Goal: Contribute content: Add original content to the website for others to see

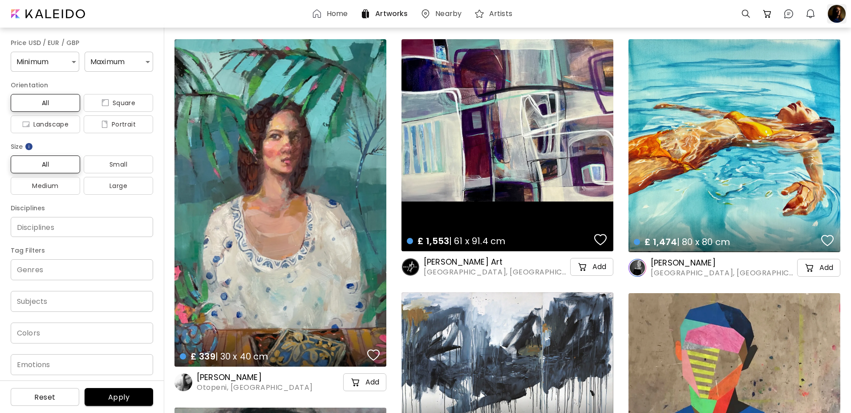
click at [837, 14] on div at bounding box center [837, 14] width 20 height 20
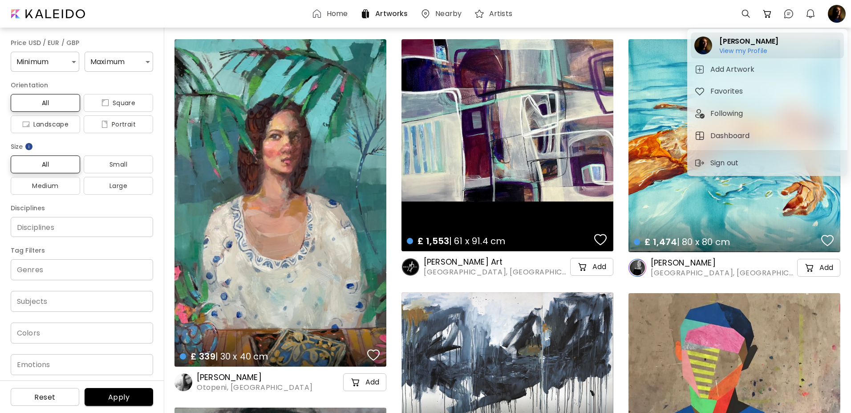
click at [750, 52] on h6 "View my Profile" at bounding box center [748, 51] width 59 height 8
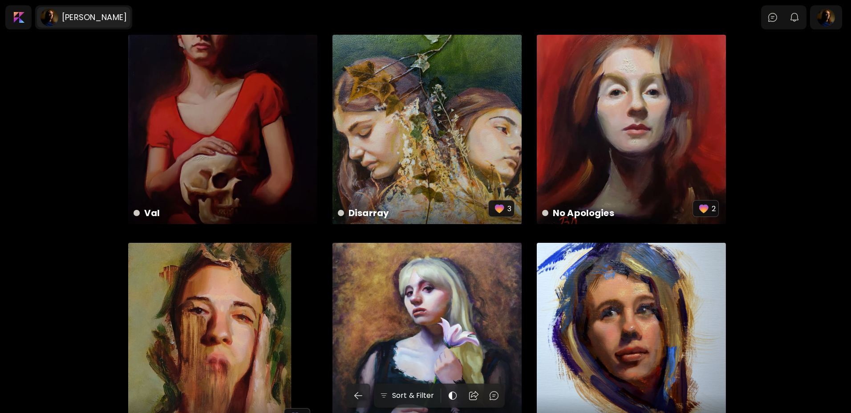
click at [85, 16] on h6 "[PERSON_NAME]" at bounding box center [94, 17] width 65 height 11
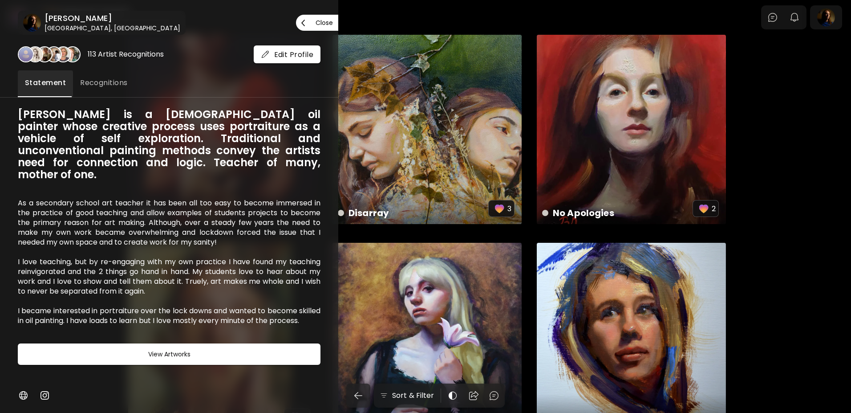
click at [317, 20] on p "Close" at bounding box center [324, 23] width 17 height 6
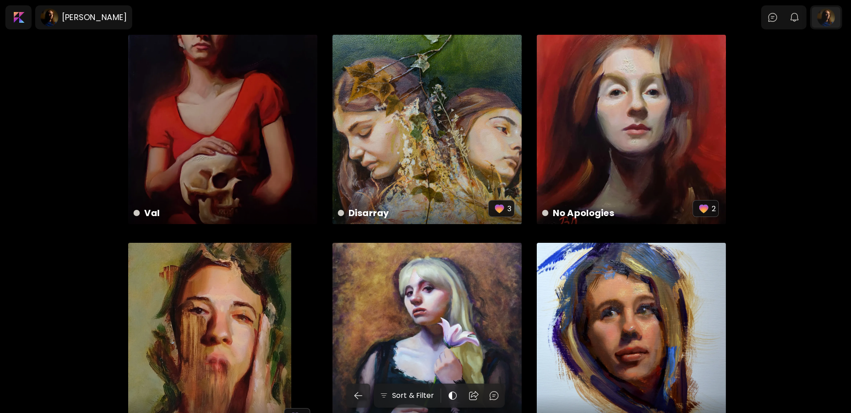
click at [818, 17] on div at bounding box center [826, 17] width 28 height 20
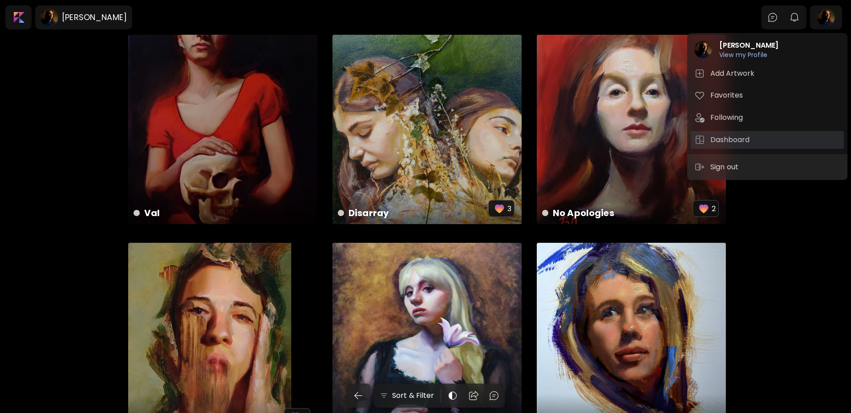
click at [726, 137] on h5 "Dashboard" at bounding box center [731, 139] width 42 height 11
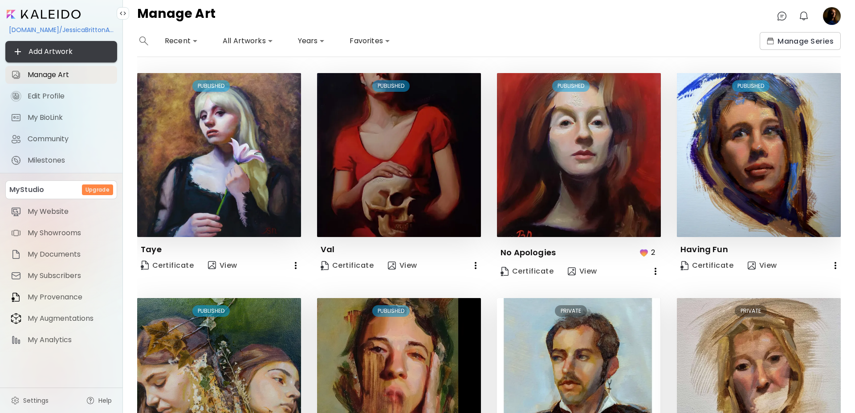
click at [48, 51] on span "Add Artwork" at bounding box center [60, 51] width 97 height 11
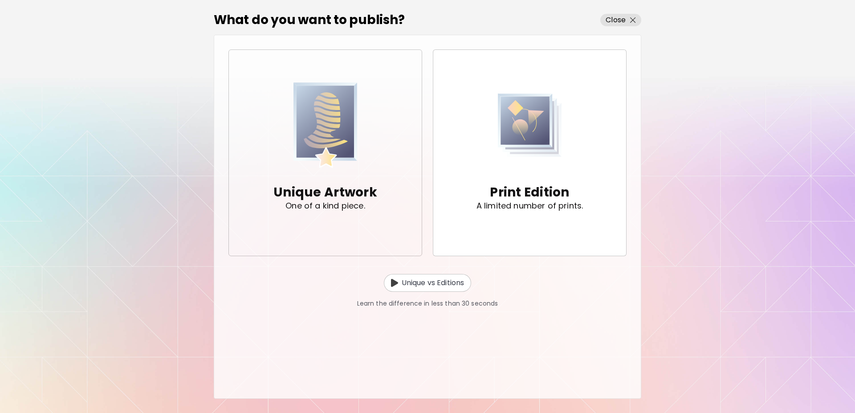
click at [314, 149] on img "button" at bounding box center [325, 125] width 64 height 88
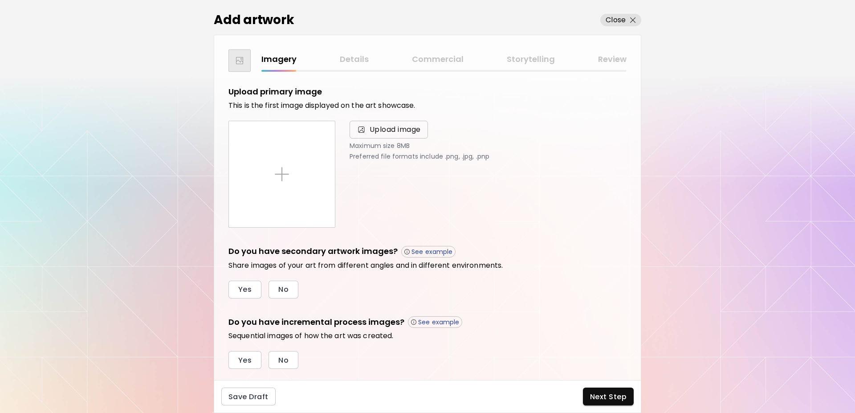
click at [388, 127] on span "Upload image" at bounding box center [394, 129] width 51 height 11
click at [0, 0] on input "Upload image" at bounding box center [0, 0] width 0 height 0
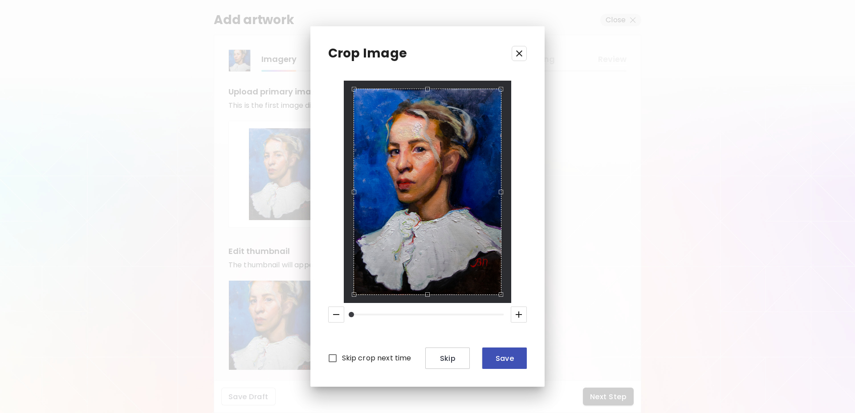
click at [508, 361] on span "Save" at bounding box center [504, 357] width 30 height 9
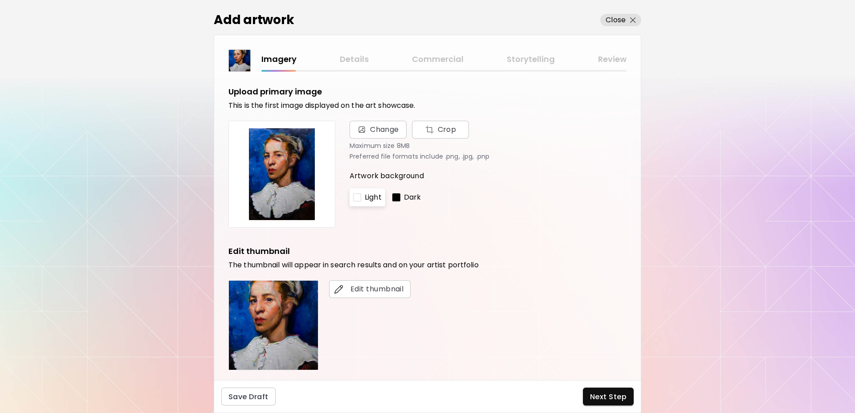
click at [397, 199] on div at bounding box center [396, 197] width 8 height 8
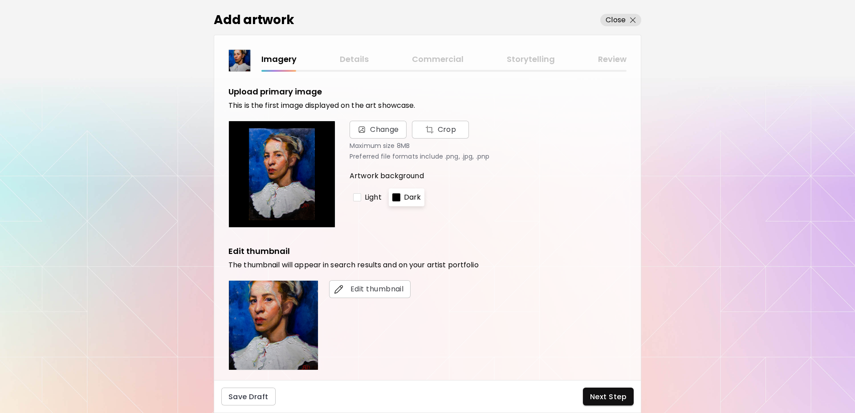
click at [375, 198] on p "Light" at bounding box center [373, 197] width 17 height 11
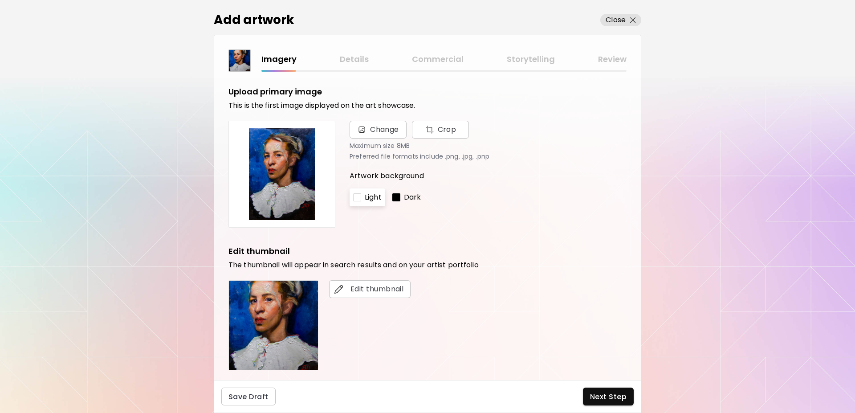
click at [397, 197] on div at bounding box center [396, 197] width 8 height 8
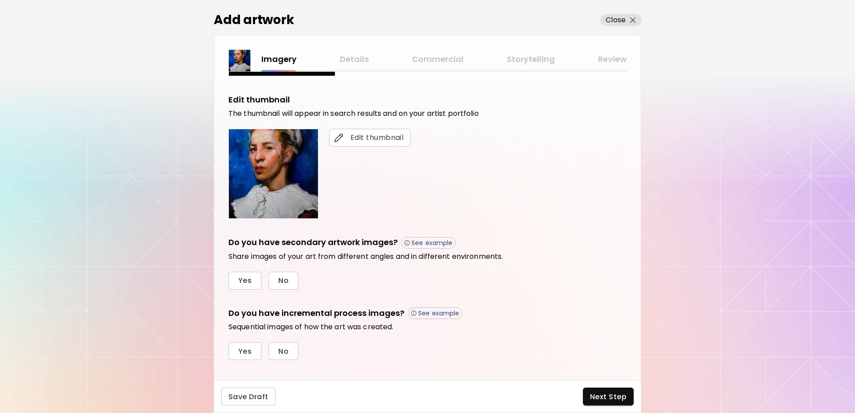
scroll to position [163, 0]
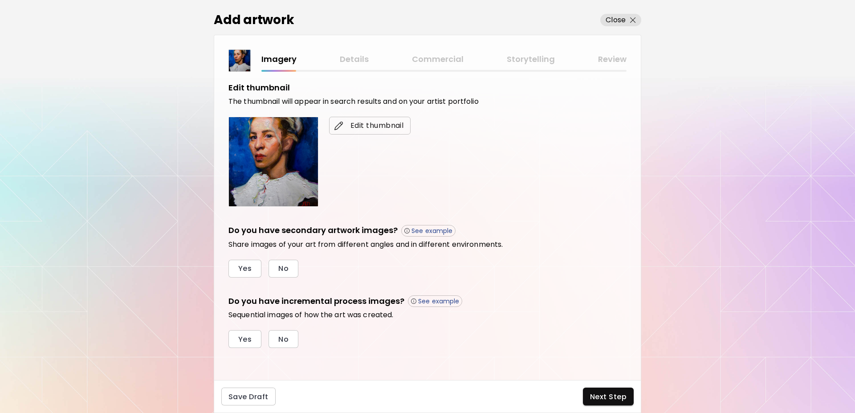
click at [348, 131] on button "Edit thumbnail" at bounding box center [369, 126] width 81 height 18
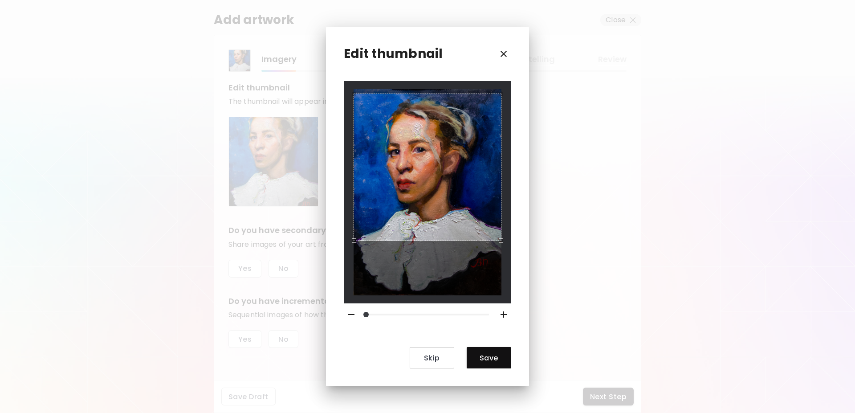
click at [396, 154] on div "Use the arrow keys to move the crop selection area" at bounding box center [427, 167] width 148 height 148
click at [481, 352] on button "Save" at bounding box center [488, 357] width 45 height 21
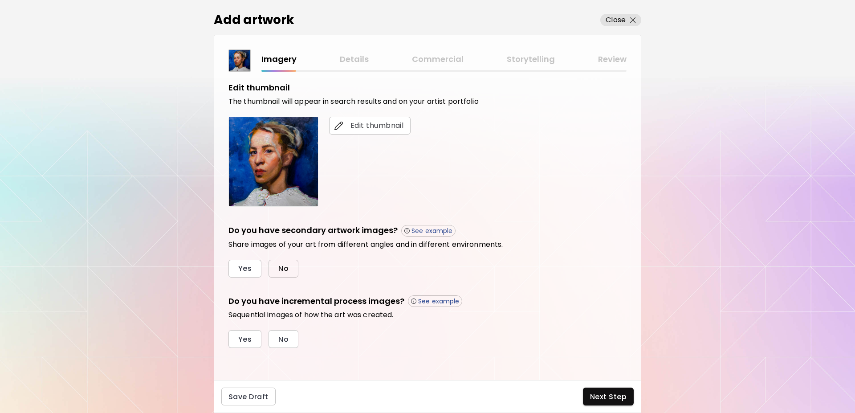
click at [279, 272] on span "No" at bounding box center [283, 267] width 10 height 9
click at [280, 341] on span "No" at bounding box center [283, 338] width 10 height 9
click at [612, 401] on span "Next Step" at bounding box center [608, 396] width 36 height 9
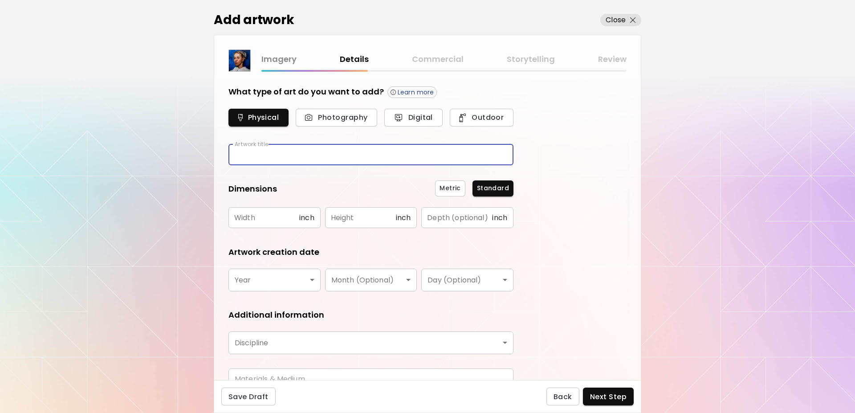
click at [288, 159] on input "text" at bounding box center [370, 154] width 285 height 21
type input "****"
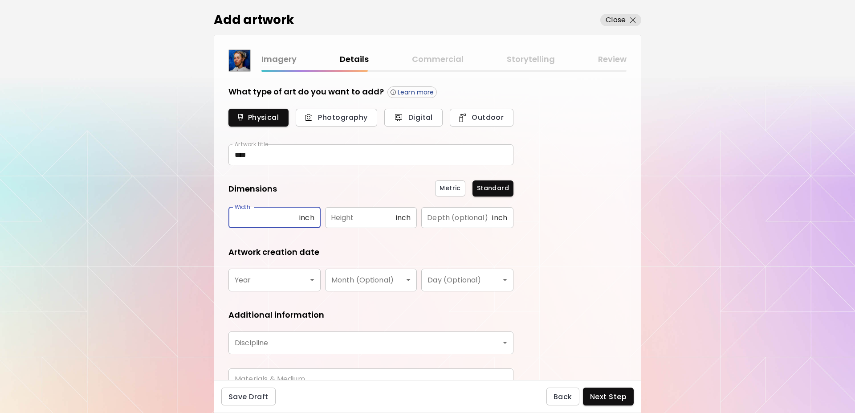
click at [276, 219] on input "text" at bounding box center [263, 217] width 71 height 21
click at [454, 186] on span "Metric" at bounding box center [449, 187] width 21 height 9
click at [257, 223] on input "text" at bounding box center [265, 217] width 74 height 21
type input "**"
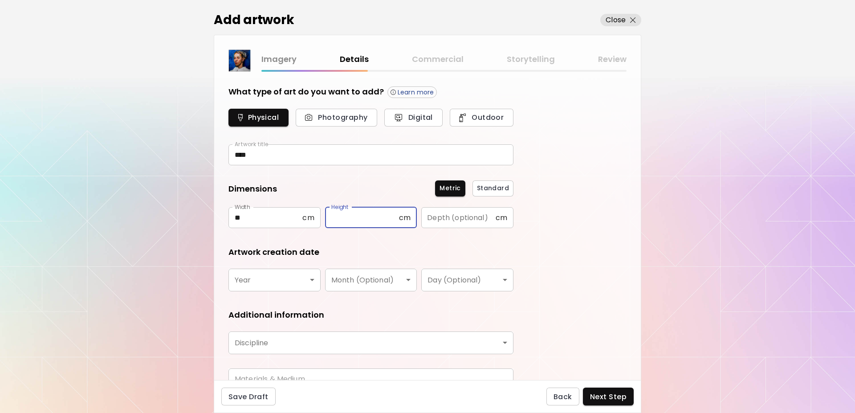
click at [371, 220] on input "text" at bounding box center [362, 217] width 74 height 21
type input "**"
click at [312, 283] on body "[DOMAIN_NAME]/JessicaBrittonArt Add Artwork Manage Art Edit Profile My BioLink …" at bounding box center [427, 206] width 855 height 413
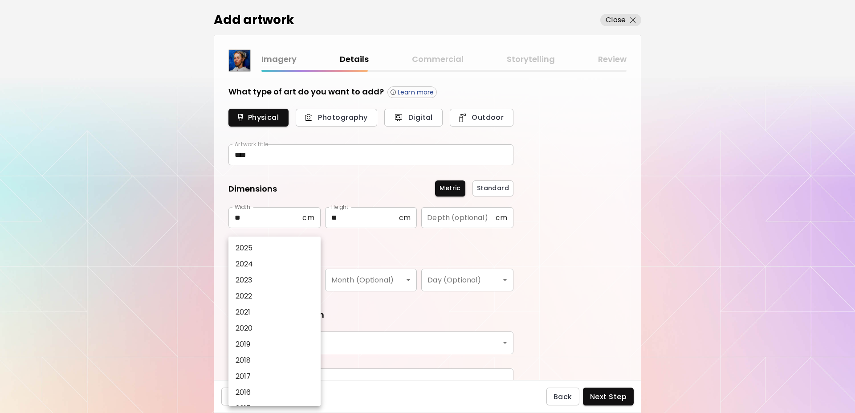
click at [242, 247] on p "2025" at bounding box center [243, 248] width 17 height 11
type input "****"
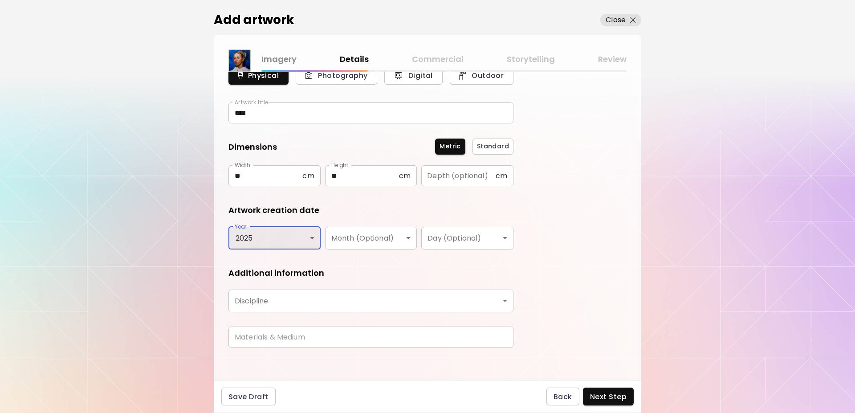
scroll to position [45, 0]
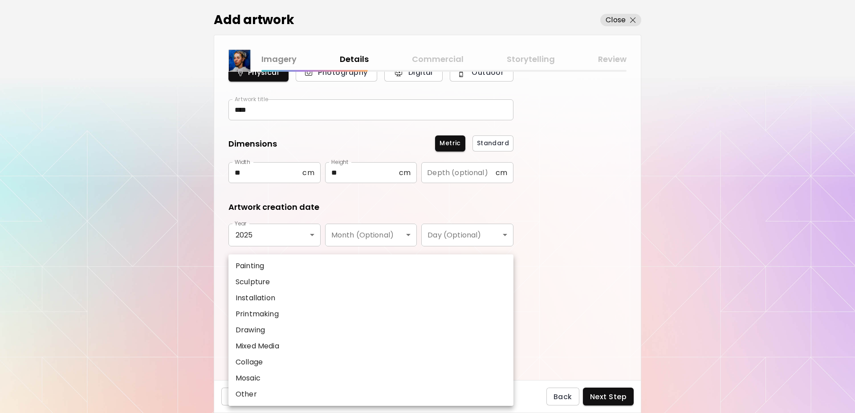
click at [326, 299] on body "[DOMAIN_NAME]/JessicaBrittonArt Add Artwork Manage Art Edit Profile My BioLink …" at bounding box center [427, 206] width 855 height 413
click at [255, 267] on p "Painting" at bounding box center [249, 265] width 28 height 11
type input "********"
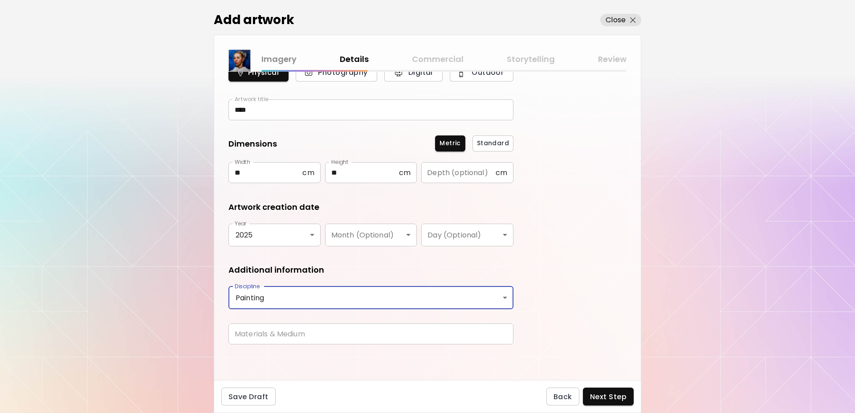
click at [298, 330] on input "text" at bounding box center [370, 333] width 285 height 21
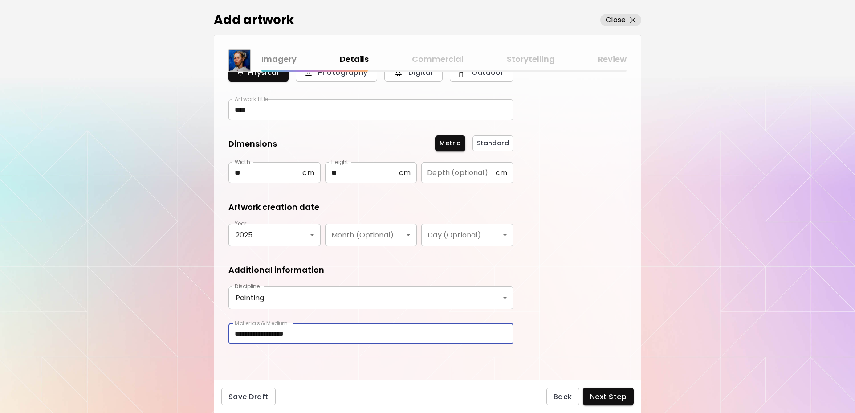
click at [256, 332] on input "**********" at bounding box center [370, 333] width 285 height 21
click at [380, 332] on input "**********" at bounding box center [370, 333] width 285 height 21
type input "**********"
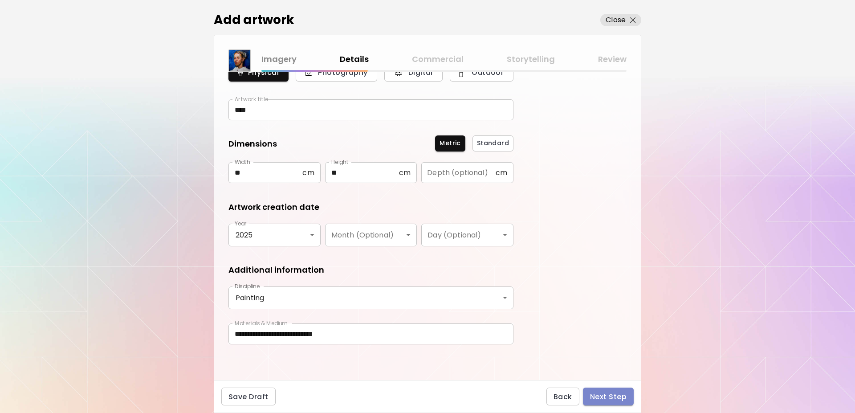
click at [609, 394] on span "Next Step" at bounding box center [608, 396] width 36 height 9
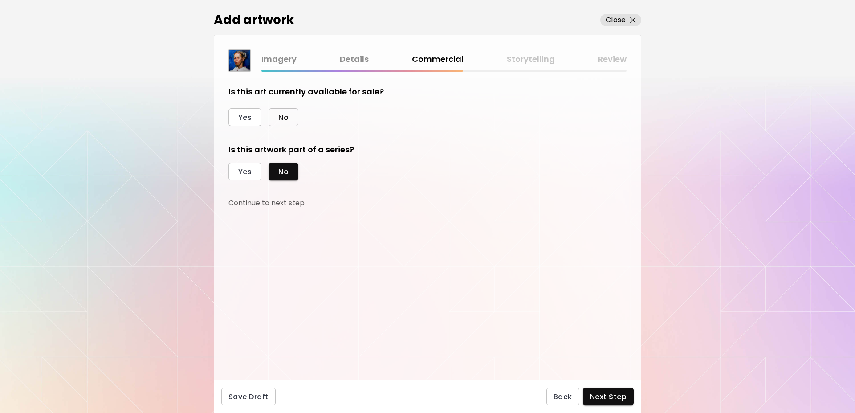
click at [281, 119] on span "No" at bounding box center [283, 117] width 10 height 9
click at [603, 396] on span "Next Step" at bounding box center [608, 396] width 36 height 9
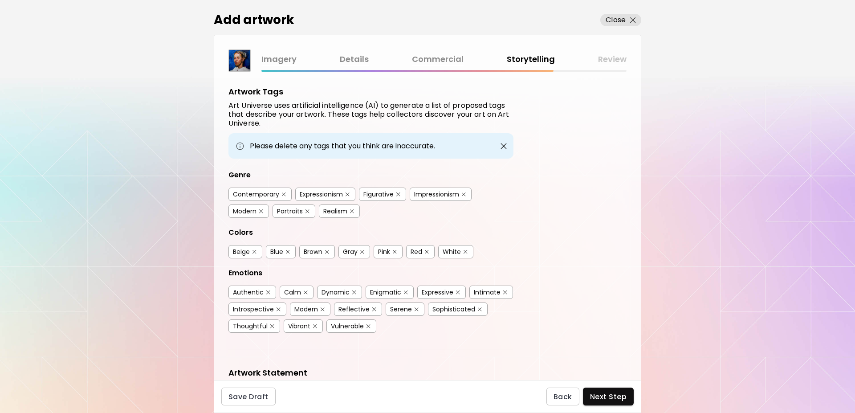
click at [269, 194] on div "Contemporary" at bounding box center [256, 194] width 46 height 9
click at [296, 212] on div "Portraits" at bounding box center [290, 211] width 26 height 9
click at [284, 251] on div "Blue" at bounding box center [281, 251] width 30 height 13
click at [275, 253] on div "Blue" at bounding box center [276, 251] width 13 height 9
click at [311, 251] on div "Brown" at bounding box center [313, 251] width 19 height 9
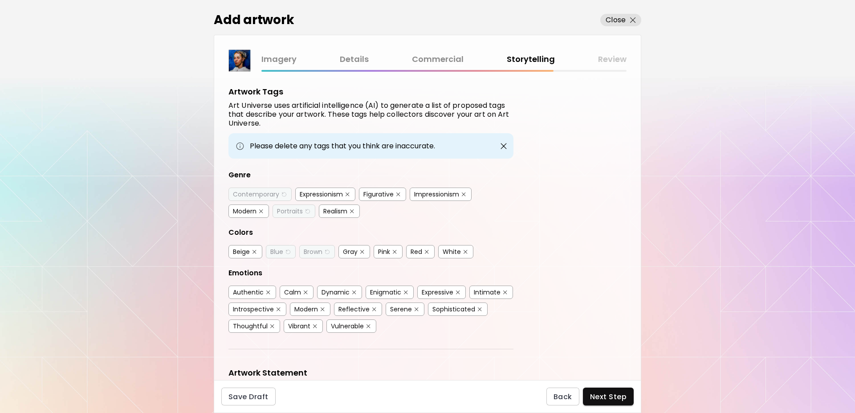
click at [389, 252] on div "Pink" at bounding box center [384, 251] width 12 height 9
click at [422, 254] on div "Red" at bounding box center [416, 251] width 12 height 9
click at [451, 251] on div "White" at bounding box center [451, 251] width 18 height 9
click at [329, 291] on div "Dynamic" at bounding box center [335, 292] width 28 height 9
click at [485, 291] on div "Intimate" at bounding box center [487, 292] width 27 height 9
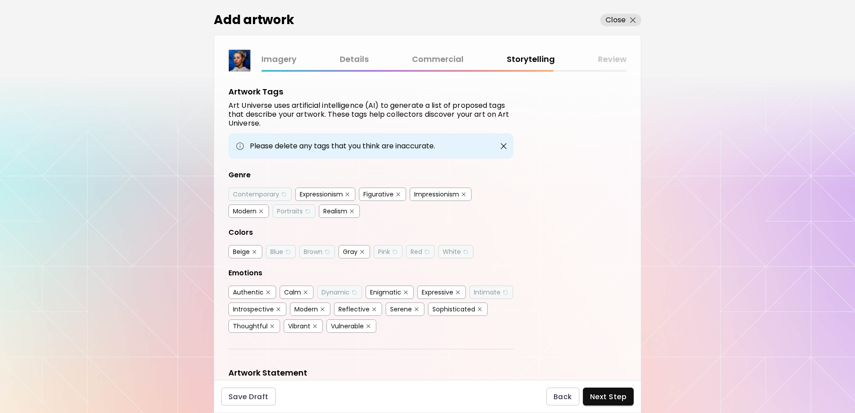
click at [300, 324] on div "Vibrant" at bounding box center [299, 325] width 22 height 9
click at [605, 398] on span "Next Step" at bounding box center [608, 396] width 36 height 9
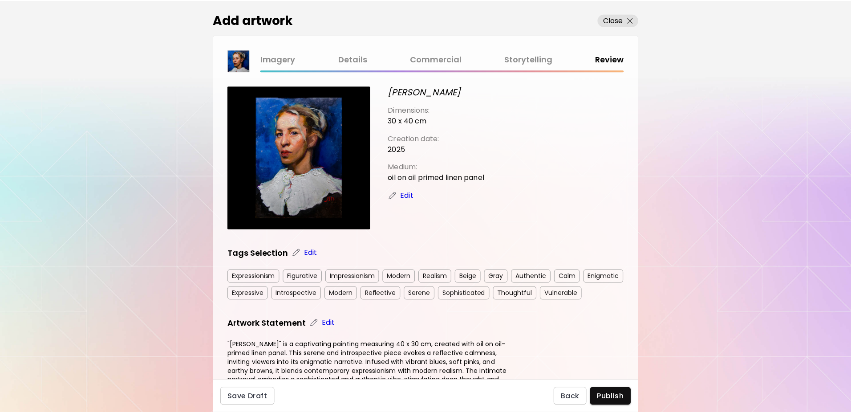
scroll to position [123, 0]
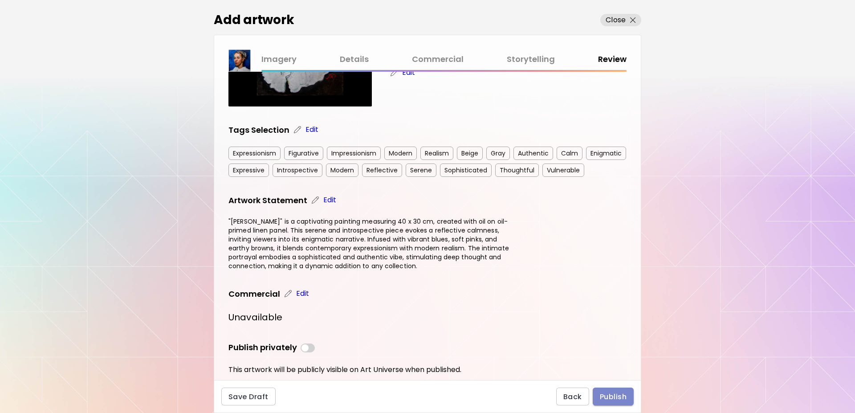
click at [615, 395] on span "Publish" at bounding box center [613, 396] width 27 height 9
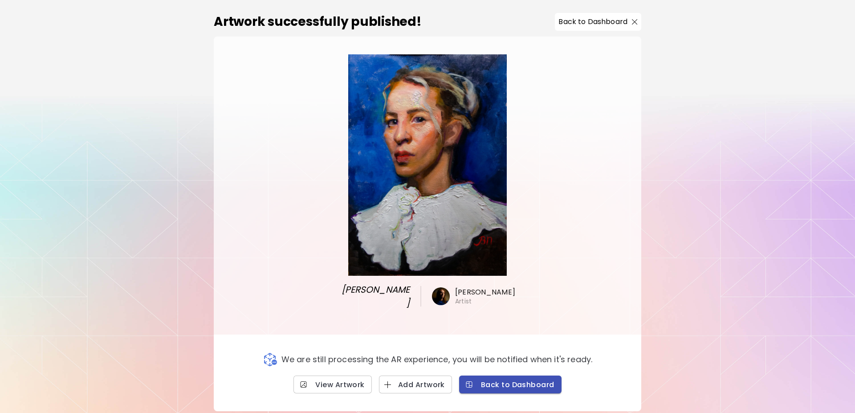
click at [508, 380] on span "Back to Dashboard" at bounding box center [510, 384] width 88 height 9
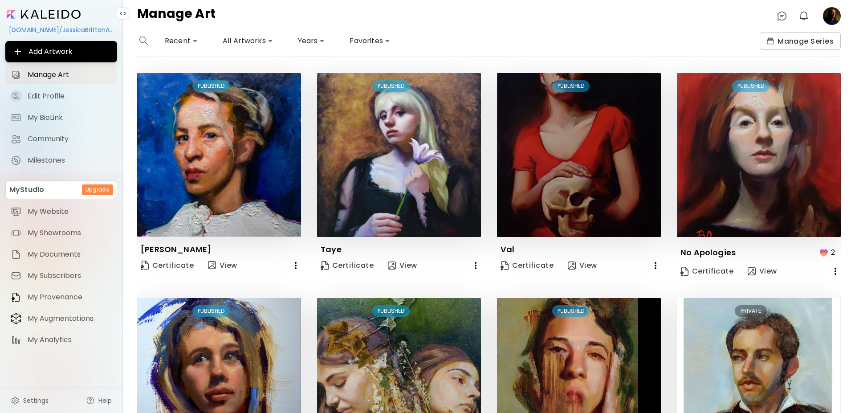
click at [831, 16] on image at bounding box center [832, 16] width 18 height 18
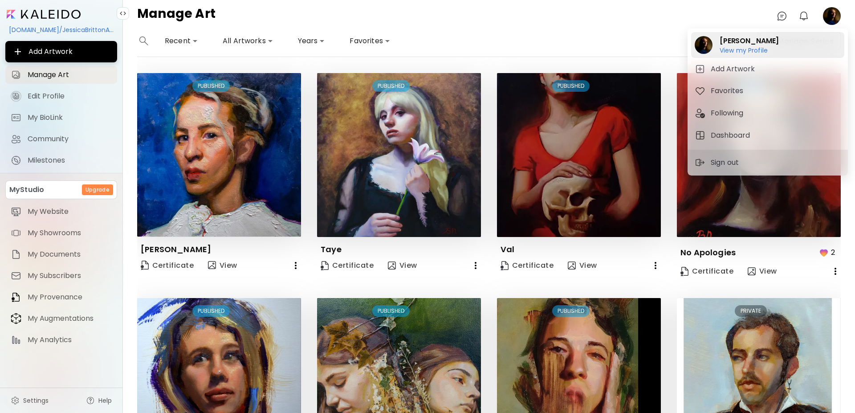
click at [750, 49] on h6 "View my Profile" at bounding box center [748, 50] width 59 height 8
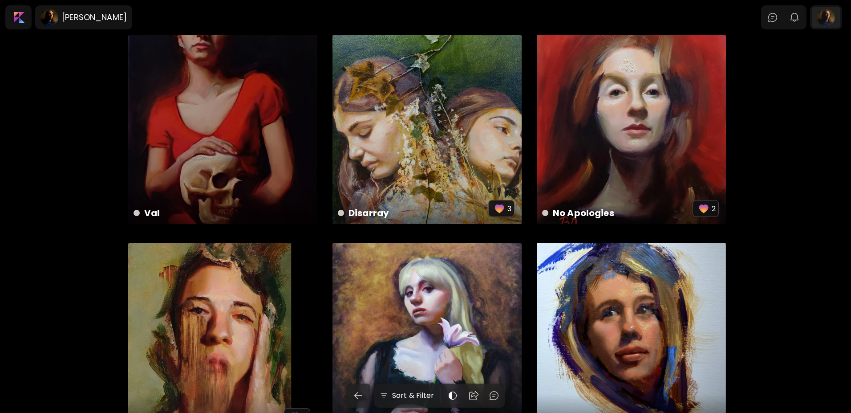
click at [830, 17] on div at bounding box center [826, 17] width 28 height 20
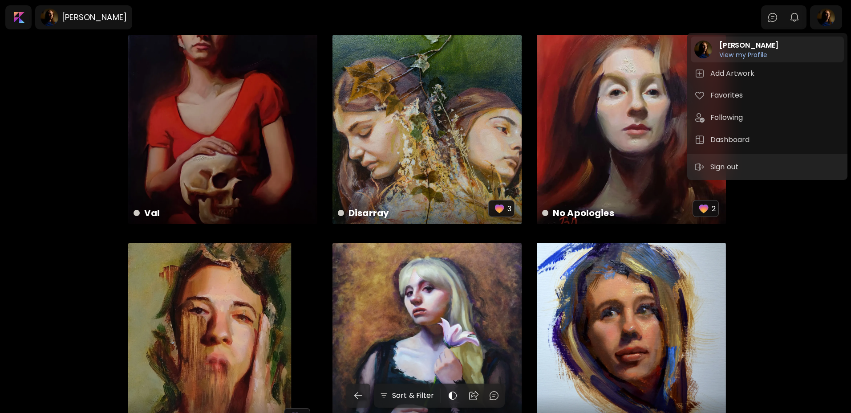
click at [747, 51] on h6 "View my Profile" at bounding box center [748, 55] width 59 height 8
